Goal: Check status: Check status

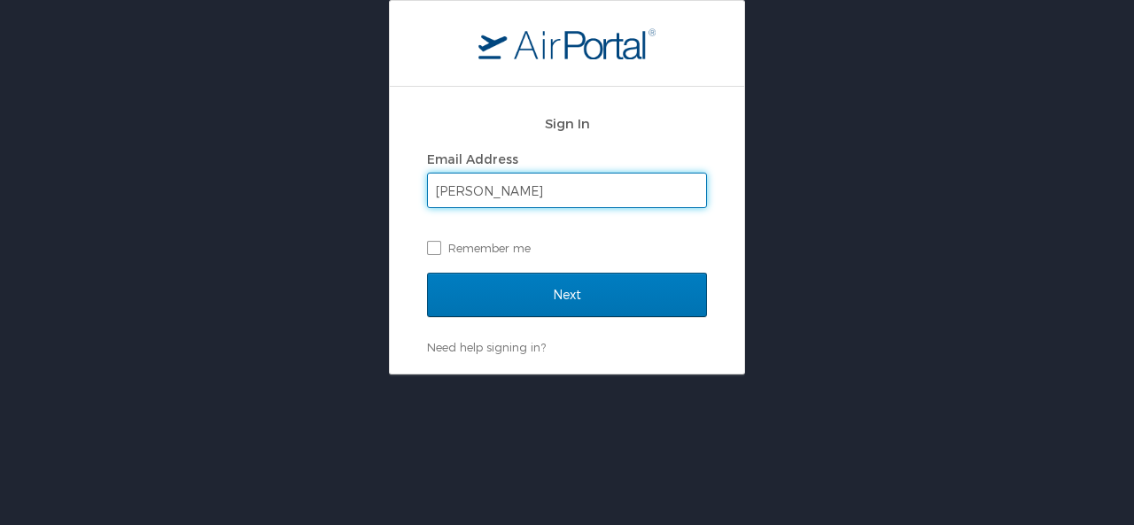
type input "[PERSON_NAME][EMAIL_ADDRESS][PERSON_NAME][DOMAIN_NAME]"
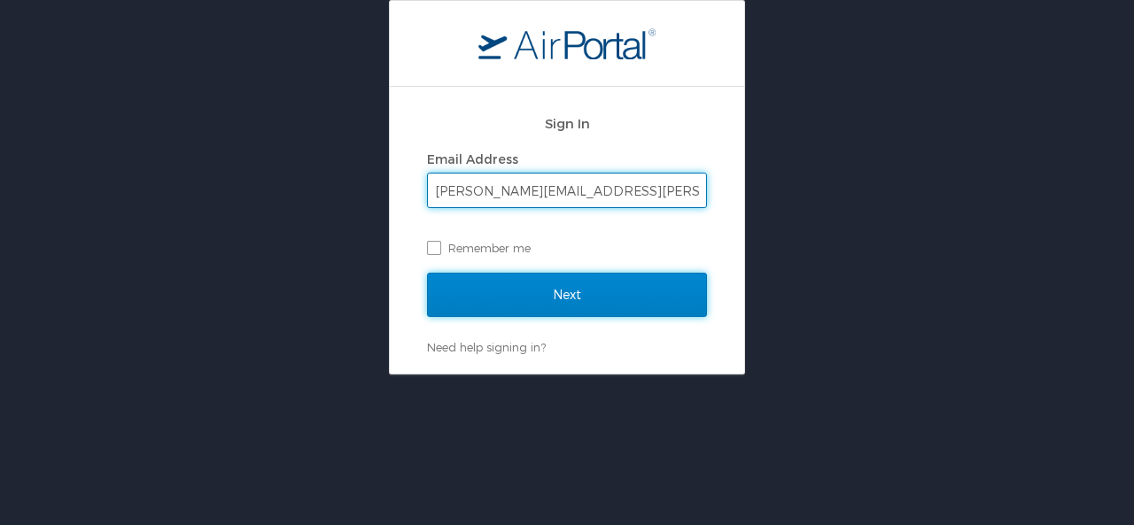
click at [572, 299] on input "Next" at bounding box center [567, 295] width 280 height 44
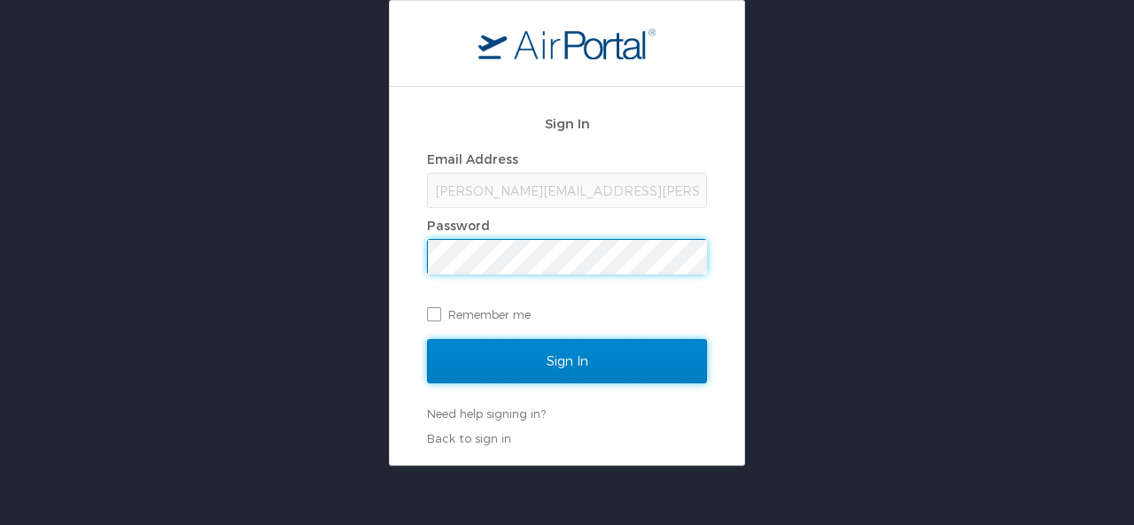
click at [554, 350] on input "Sign In" at bounding box center [567, 361] width 280 height 44
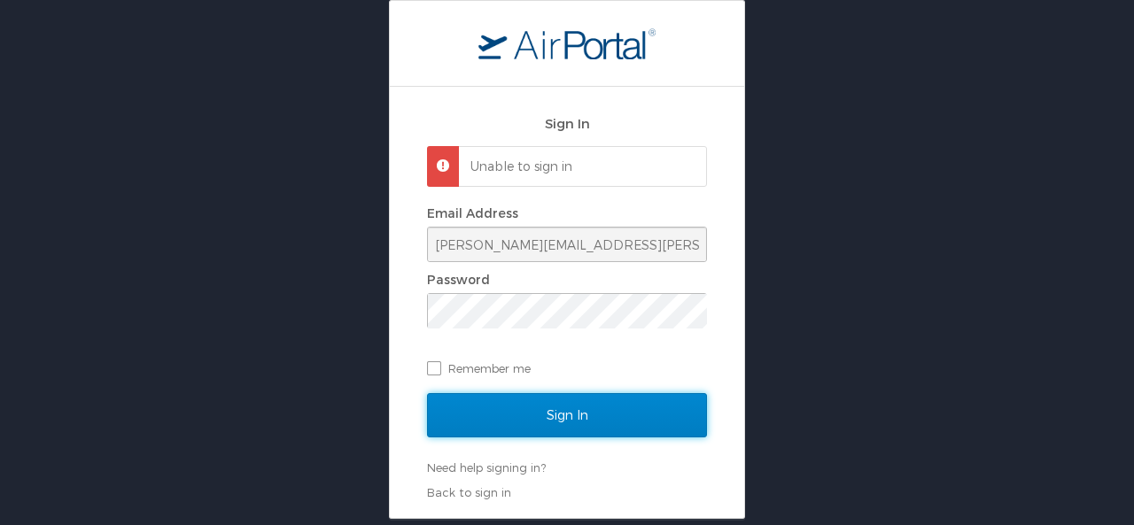
click at [608, 414] on input "Sign In" at bounding box center [567, 415] width 280 height 44
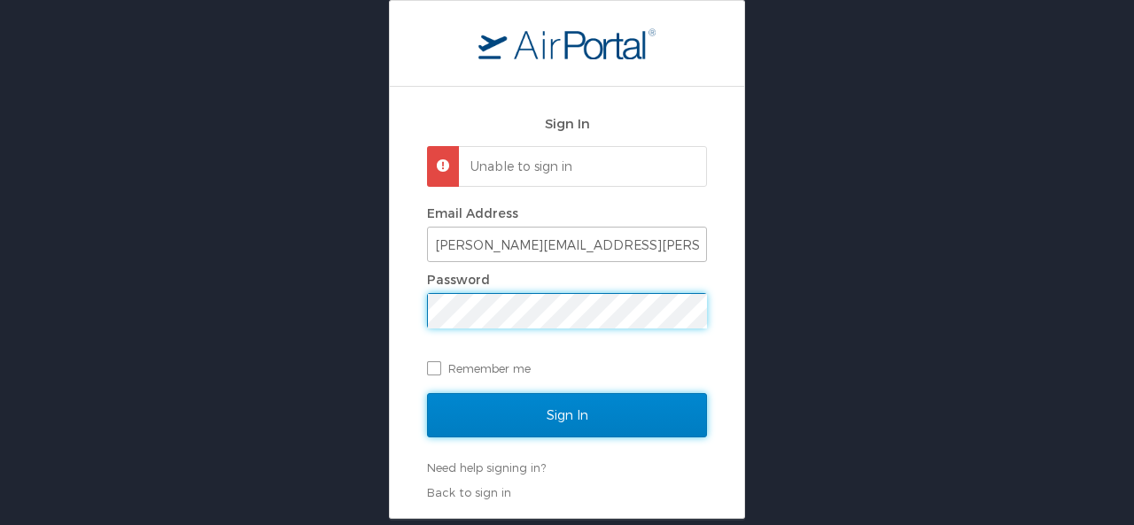
click at [463, 411] on input "Sign In" at bounding box center [567, 415] width 280 height 44
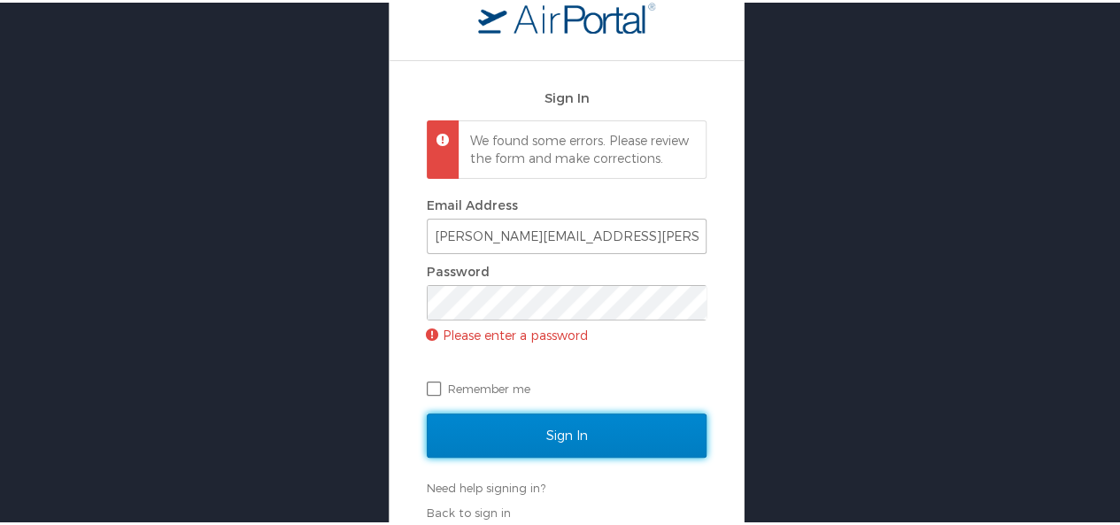
scroll to position [55, 0]
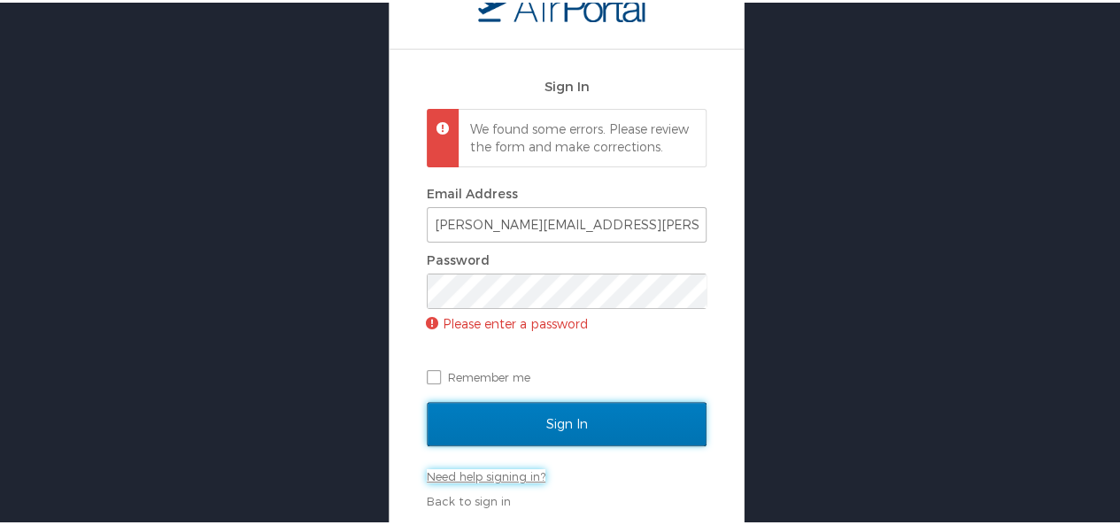
click at [491, 472] on link "Need help signing in?" at bounding box center [486, 474] width 119 height 14
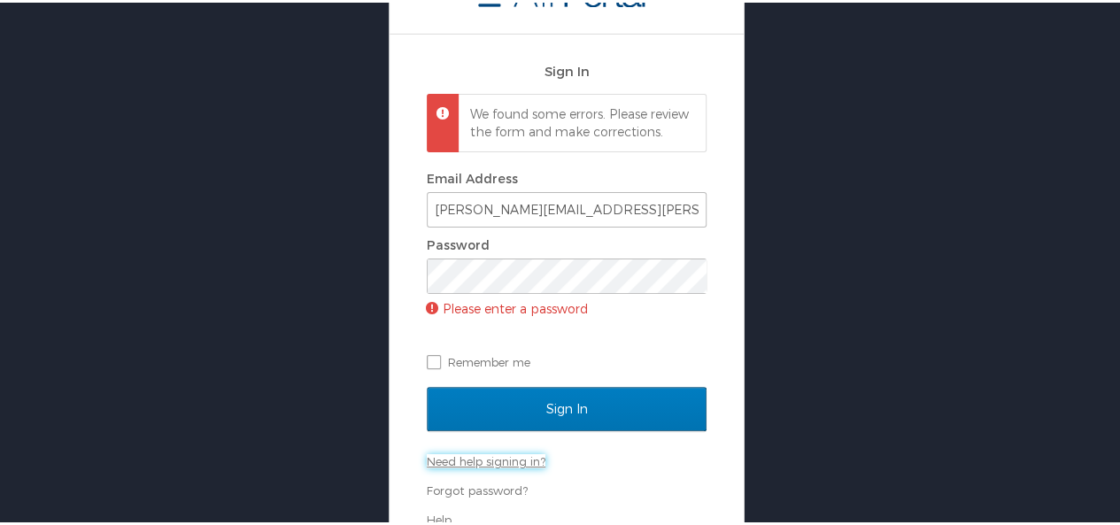
click at [492, 466] on link "Need help signing in?" at bounding box center [486, 459] width 119 height 14
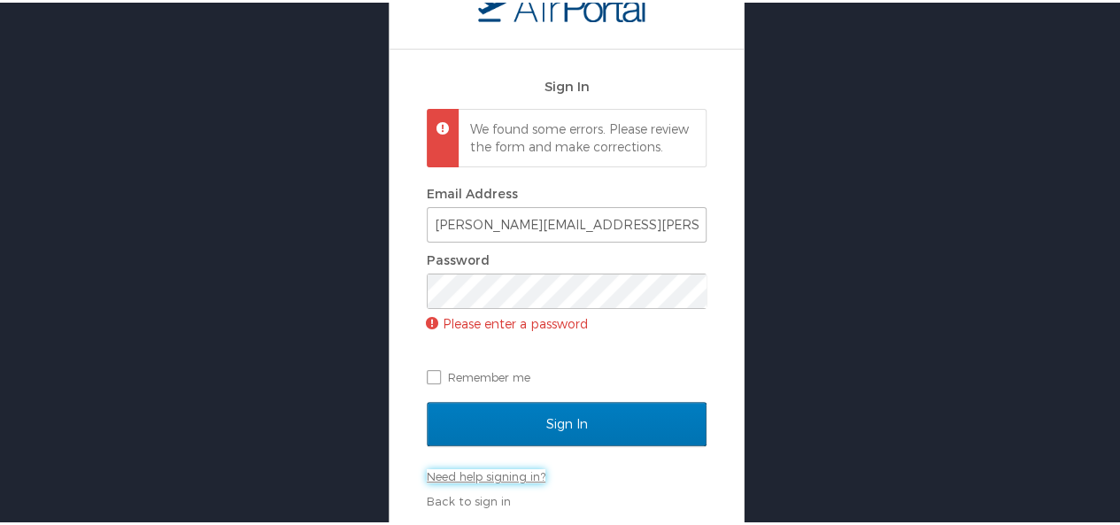
click at [501, 476] on link "Need help signing in?" at bounding box center [486, 474] width 119 height 14
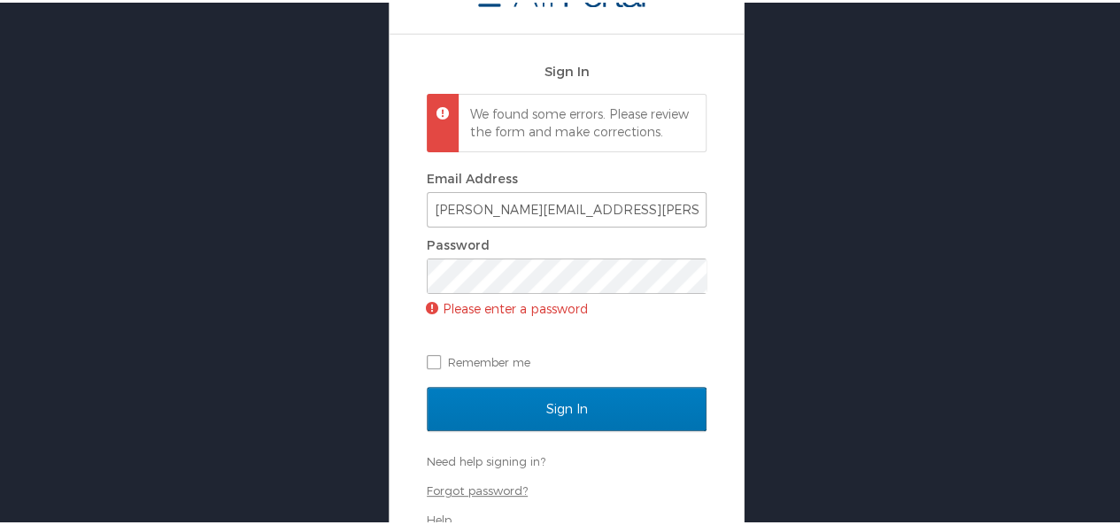
click at [483, 495] on link "Forgot password?" at bounding box center [477, 488] width 101 height 14
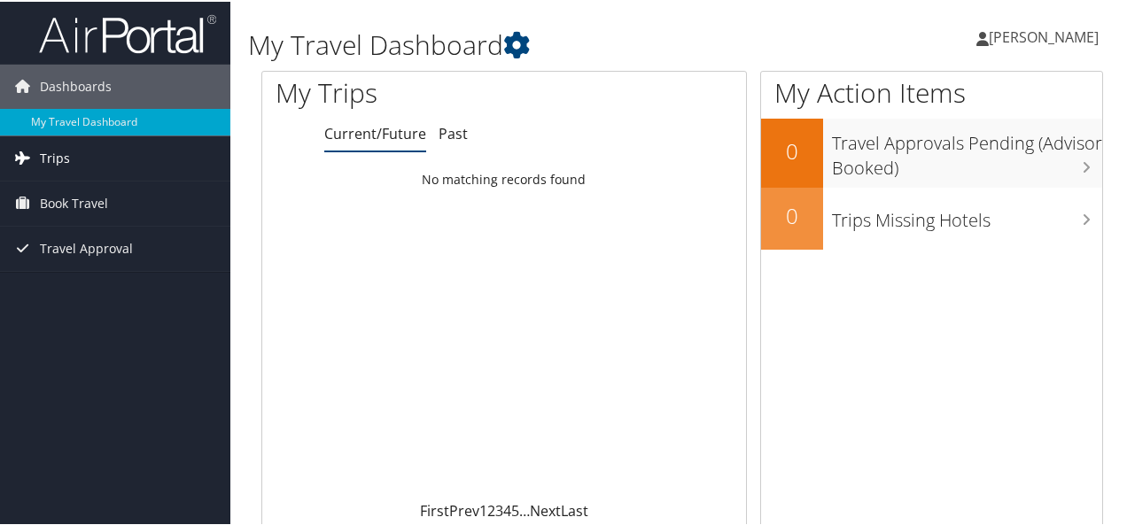
click at [36, 153] on link "Trips" at bounding box center [115, 157] width 230 height 44
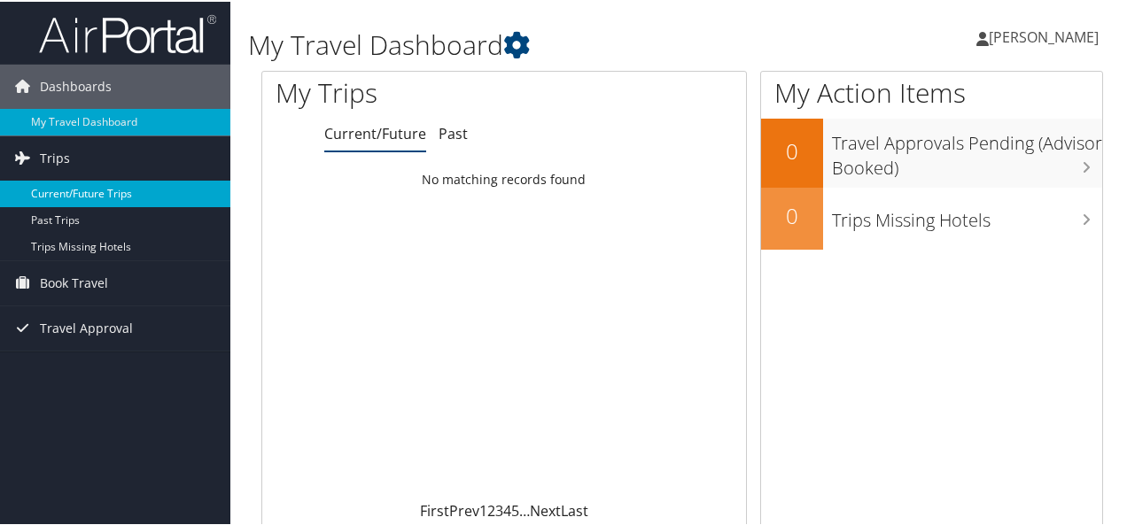
click at [40, 190] on link "Current/Future Trips" at bounding box center [115, 192] width 230 height 27
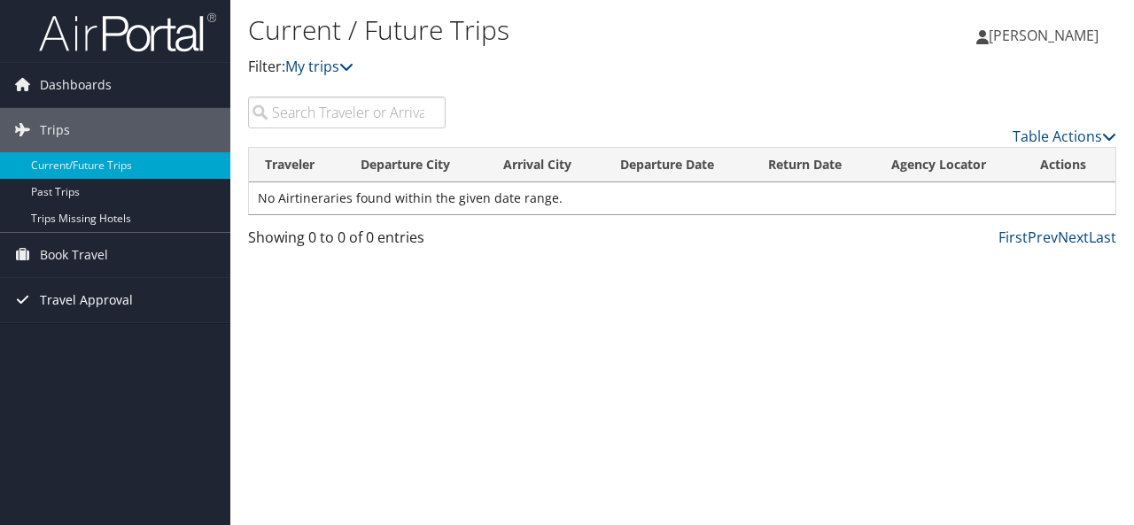
click at [59, 296] on span "Travel Approval" at bounding box center [86, 300] width 93 height 44
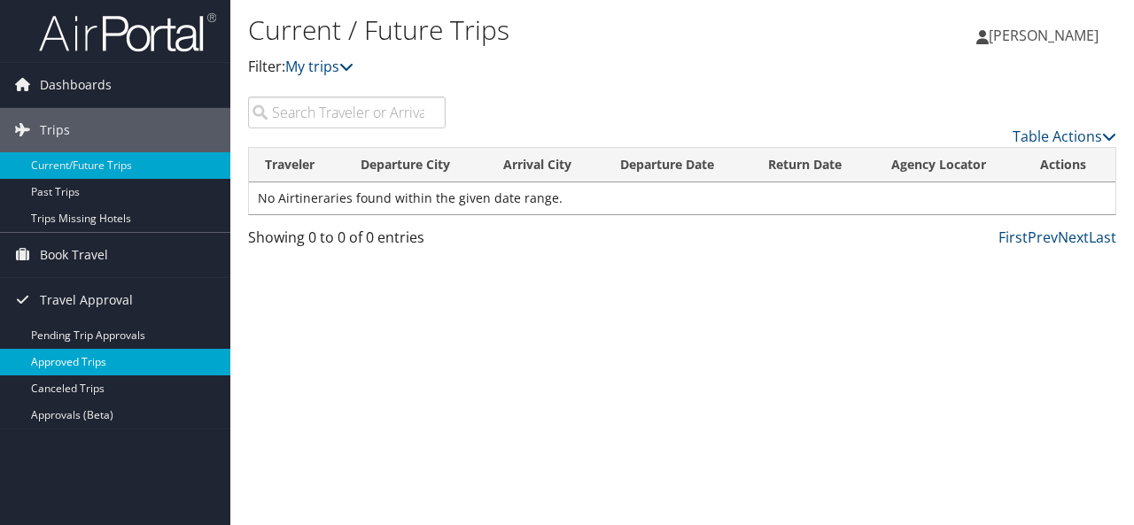
click at [59, 360] on link "Approved Trips" at bounding box center [115, 362] width 230 height 27
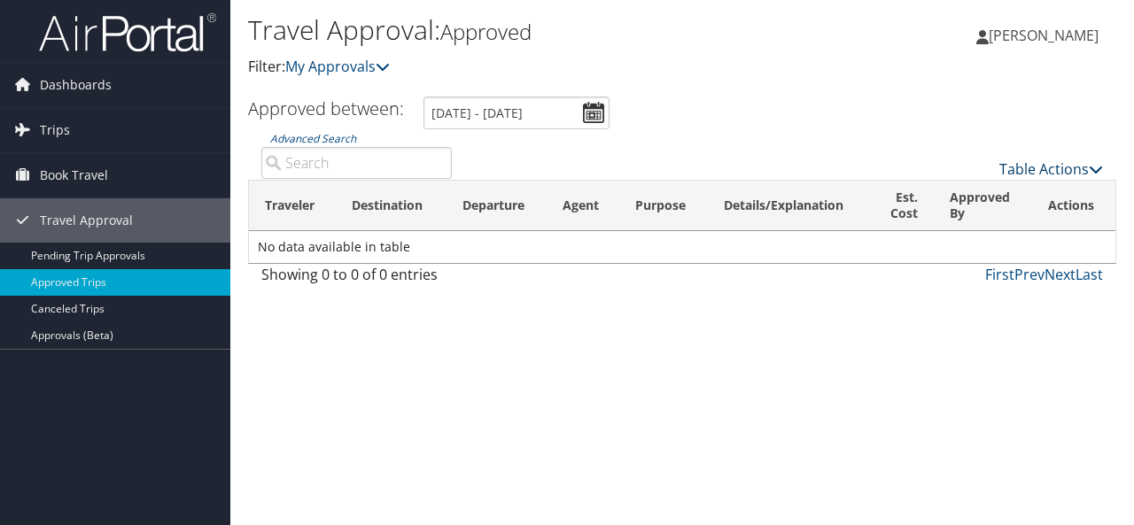
click at [1092, 175] on icon at bounding box center [1095, 169] width 14 height 14
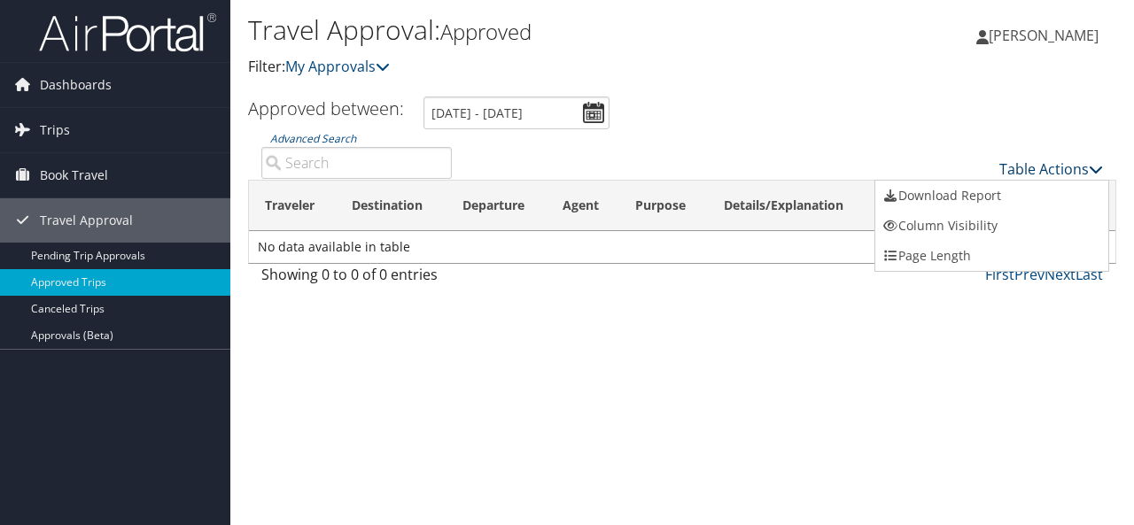
click at [1092, 175] on div at bounding box center [567, 262] width 1134 height 525
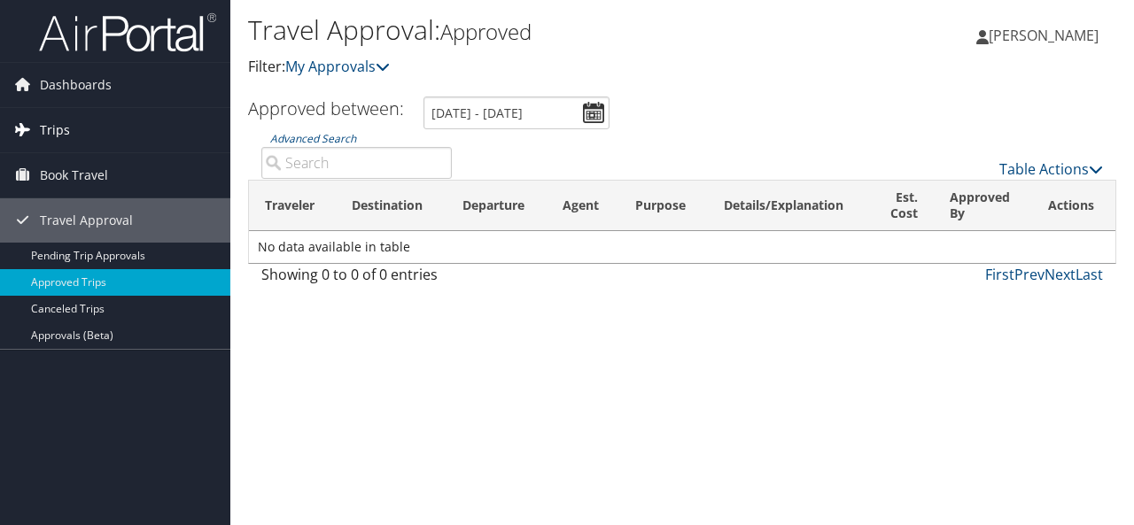
click at [63, 128] on span "Trips" at bounding box center [55, 130] width 30 height 44
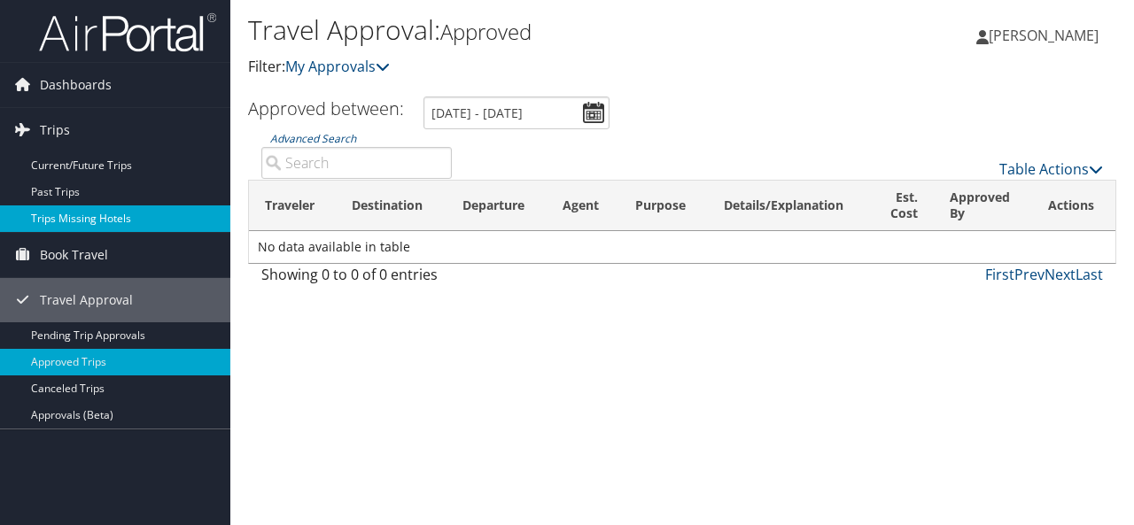
click at [58, 213] on link "Trips Missing Hotels" at bounding box center [115, 218] width 230 height 27
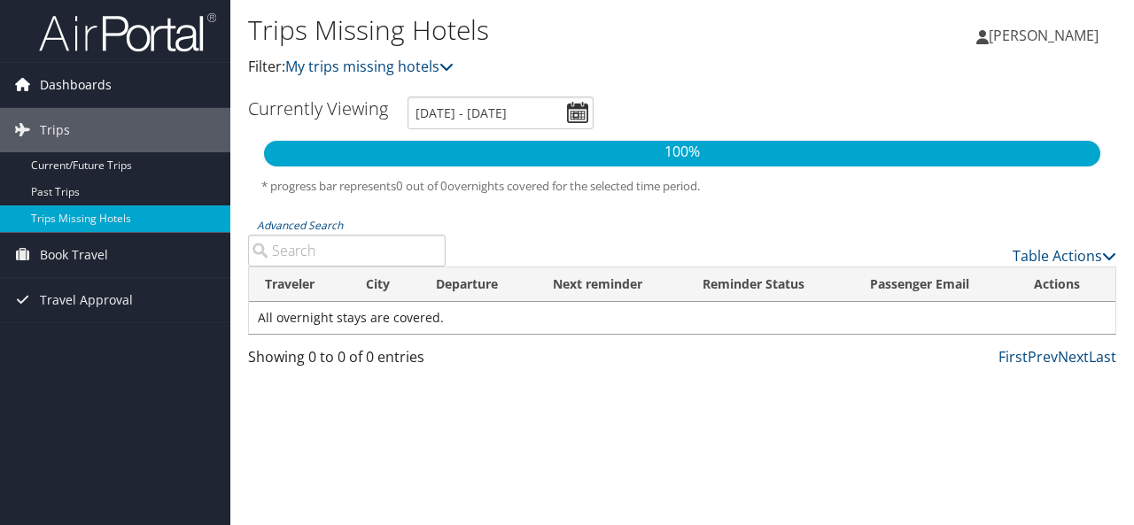
click at [104, 89] on span "Dashboards" at bounding box center [76, 85] width 72 height 44
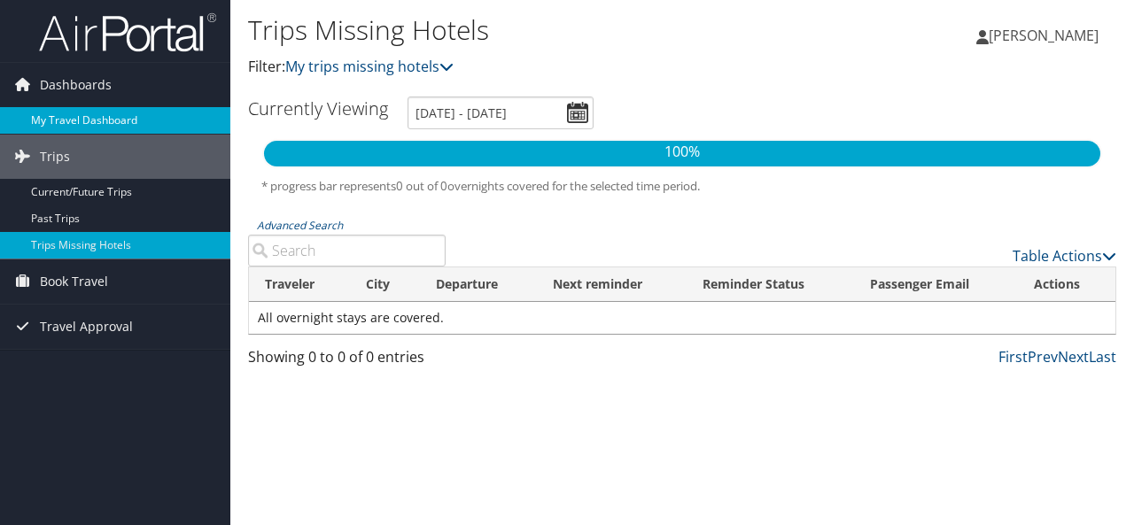
click at [100, 116] on link "My Travel Dashboard" at bounding box center [115, 120] width 230 height 27
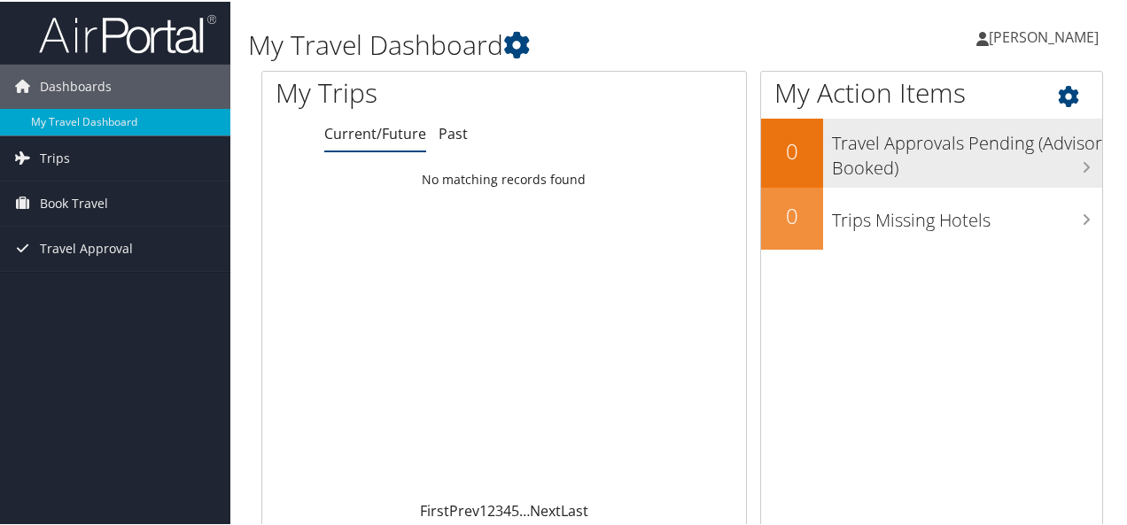
click at [1059, 157] on h3 "Travel Approvals Pending (Advisor Booked)" at bounding box center [967, 149] width 270 height 58
